Goal: Information Seeking & Learning: Find specific fact

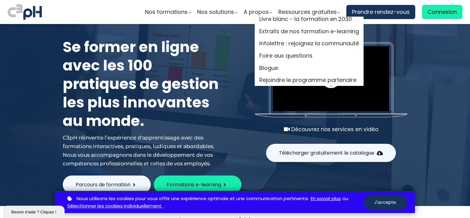
scroll to position [10, 0]
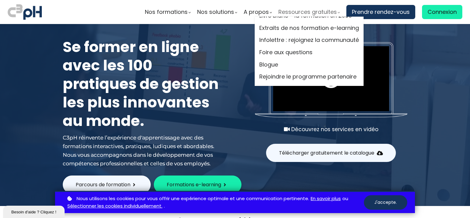
click at [331, 10] on span "Ressources gratuites" at bounding box center [307, 11] width 58 height 9
click at [277, 52] on link "Foire aux questions" at bounding box center [309, 52] width 100 height 9
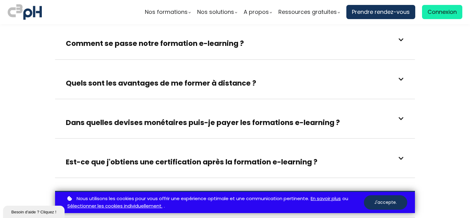
scroll to position [246, 0]
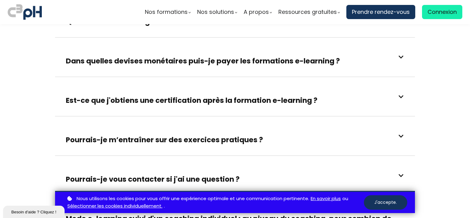
click at [399, 94] on span at bounding box center [402, 97] width 6 height 6
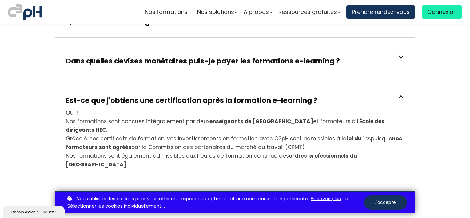
click at [142, 117] on div "Oui ! Nos formations sont concues intégralement par deux enseignants de [GEOGRA…" at bounding box center [235, 138] width 338 height 60
drag, startPoint x: 80, startPoint y: 129, endPoint x: 116, endPoint y: 130, distance: 36.3
click at [116, 130] on div "Oui ! Nos formations sont concues intégralement par deux enseignants de [GEOGRA…" at bounding box center [235, 138] width 338 height 60
drag, startPoint x: 116, startPoint y: 130, endPoint x: 122, endPoint y: 132, distance: 6.5
click at [129, 132] on div "Oui ! Nos formations sont concues intégralement par deux enseignants de [GEOGRA…" at bounding box center [235, 138] width 338 height 60
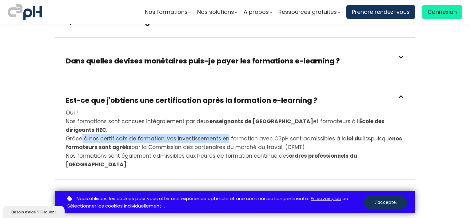
drag, startPoint x: 80, startPoint y: 129, endPoint x: 220, endPoint y: 130, distance: 140.2
click at [220, 130] on div "Oui ! Nos formations sont concues intégralement par deux enseignants de [GEOGRA…" at bounding box center [235, 138] width 338 height 60
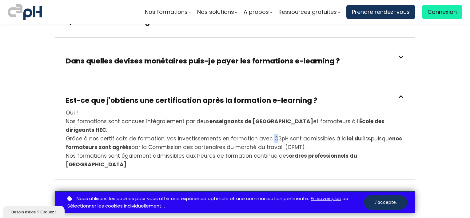
drag, startPoint x: 220, startPoint y: 130, endPoint x: 267, endPoint y: 133, distance: 46.5
click at [267, 133] on div "Oui ! Nos formations sont concues intégralement par deux enseignants de HEC Mon…" at bounding box center [235, 138] width 338 height 60
drag, startPoint x: 267, startPoint y: 133, endPoint x: 292, endPoint y: 133, distance: 24.9
click at [292, 133] on div "Oui ! Nos formations sont concues intégralement par deux enseignants de HEC Mon…" at bounding box center [235, 138] width 338 height 60
drag, startPoint x: 69, startPoint y: 89, endPoint x: 408, endPoint y: 150, distance: 343.6
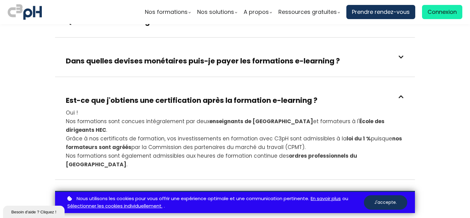
click at [408, 150] on div "Est-ce que j'obtiens une certification après la formation e-learning ? Oui ! No…" at bounding box center [235, 128] width 360 height 103
copy div "st-ce que j'obtiens une certification après la formation e-learning ? Oui ! Nos…"
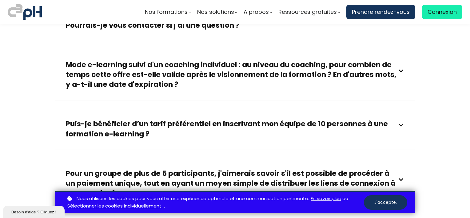
scroll to position [492, 0]
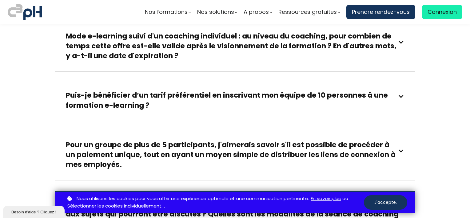
click at [400, 93] on span at bounding box center [402, 96] width 6 height 6
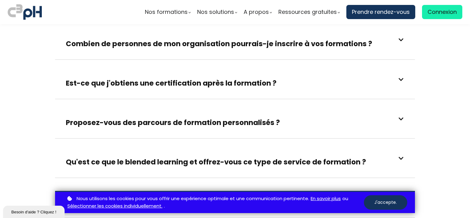
scroll to position [984, 0]
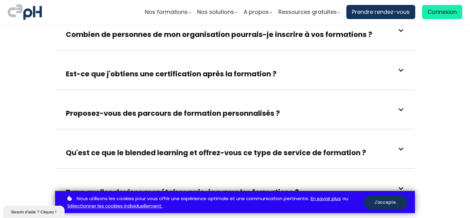
click at [396, 61] on div "Est-ce que j'obtiens une certification après la formation ?" at bounding box center [235, 70] width 338 height 18
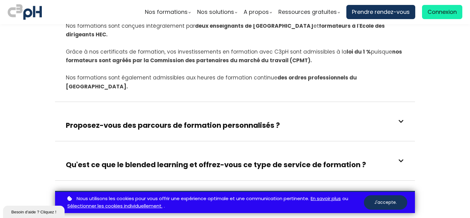
scroll to position [1076, 0]
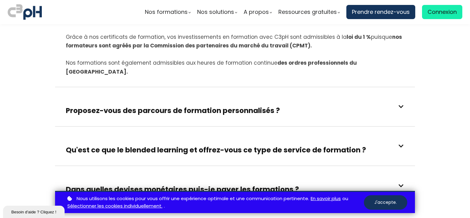
click at [399, 143] on span at bounding box center [402, 146] width 6 height 6
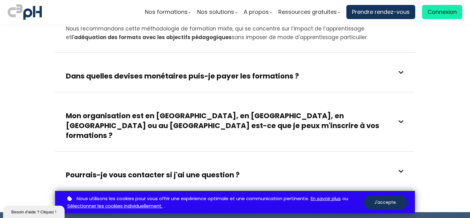
scroll to position [1353, 0]
